Goal: Task Accomplishment & Management: Manage account settings

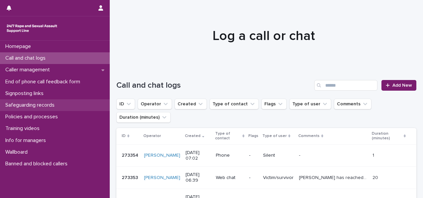
click at [38, 106] on p "Safeguarding records" at bounding box center [31, 105] width 57 height 6
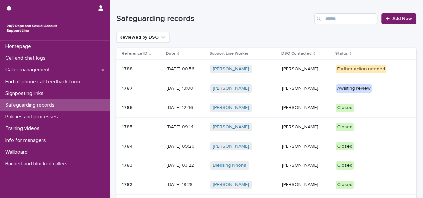
click at [154, 88] on p at bounding box center [142, 89] width 40 height 6
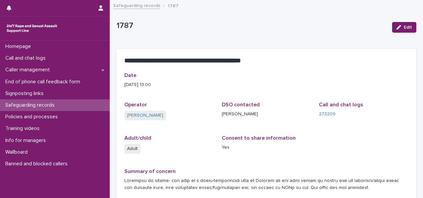
click at [73, 104] on div "Safeguarding records" at bounding box center [55, 105] width 110 height 12
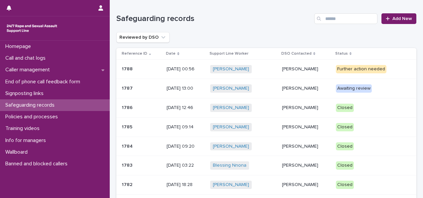
click at [154, 70] on p at bounding box center [142, 69] width 40 height 6
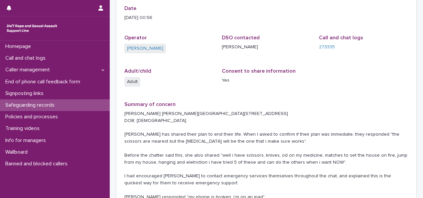
scroll to position [83, 0]
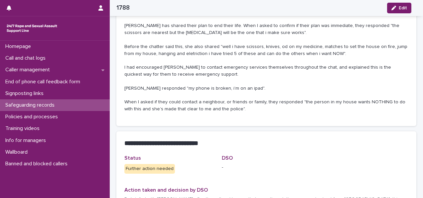
drag, startPoint x: 221, startPoint y: 76, endPoint x: 220, endPoint y: 88, distance: 12.7
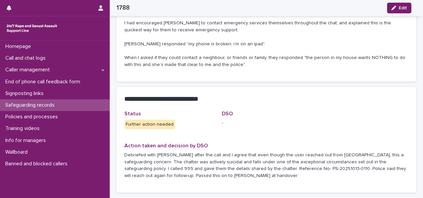
scroll to position [245, 0]
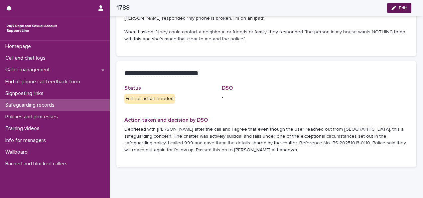
click at [398, 7] on div "button" at bounding box center [395, 8] width 7 height 5
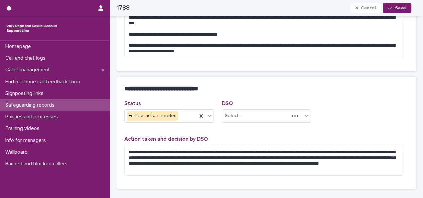
scroll to position [228, 0]
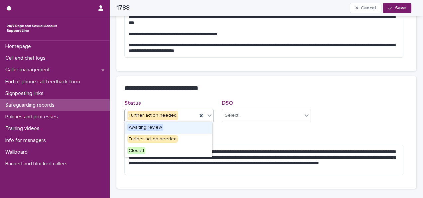
click at [179, 118] on div "Further action needed" at bounding box center [161, 115] width 73 height 11
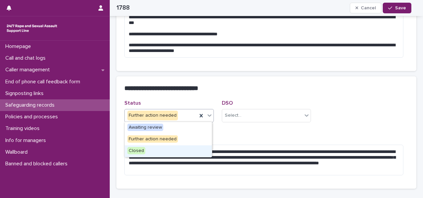
click at [135, 150] on span "Closed" at bounding box center [137, 150] width 18 height 7
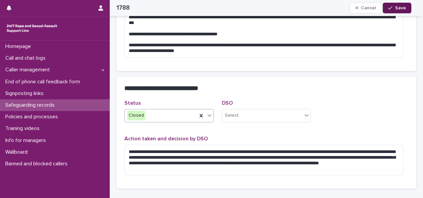
click at [396, 10] on button "Save" at bounding box center [397, 8] width 28 height 11
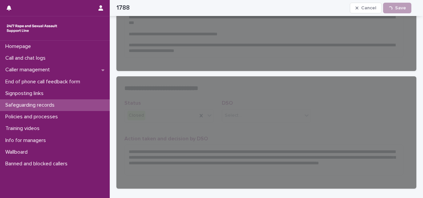
scroll to position [229, 0]
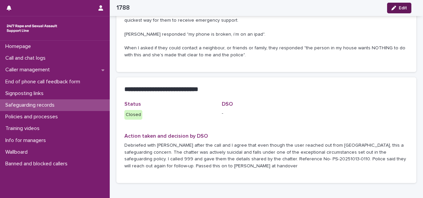
click at [396, 10] on button "Edit" at bounding box center [400, 8] width 24 height 11
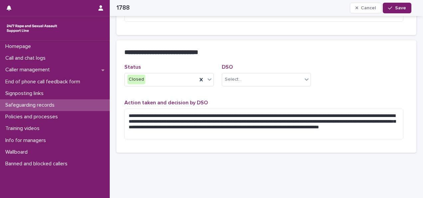
scroll to position [269, 0]
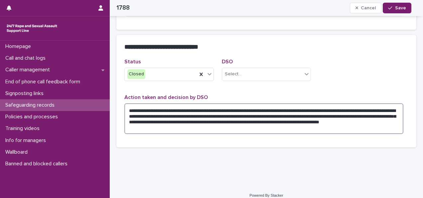
click at [206, 127] on textarea "**********" at bounding box center [264, 118] width 279 height 31
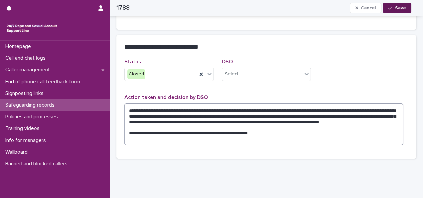
type textarea "**********"
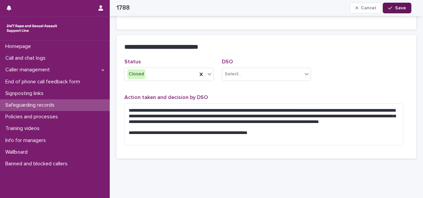
click at [403, 6] on span "Save" at bounding box center [401, 8] width 11 height 5
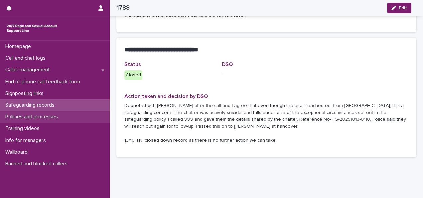
click at [38, 116] on p "Policies and processes" at bounding box center [33, 117] width 61 height 6
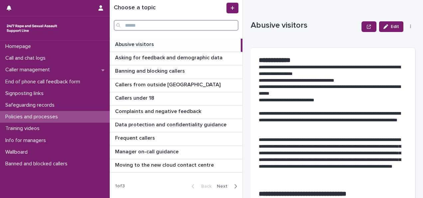
click at [155, 24] on input "Search" at bounding box center [176, 25] width 125 height 11
click at [177, 84] on p "Callers from outside [GEOGRAPHIC_DATA]" at bounding box center [168, 84] width 107 height 8
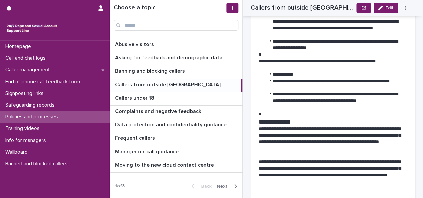
scroll to position [366, 0]
